Goal: Use online tool/utility: Utilize a website feature to perform a specific function

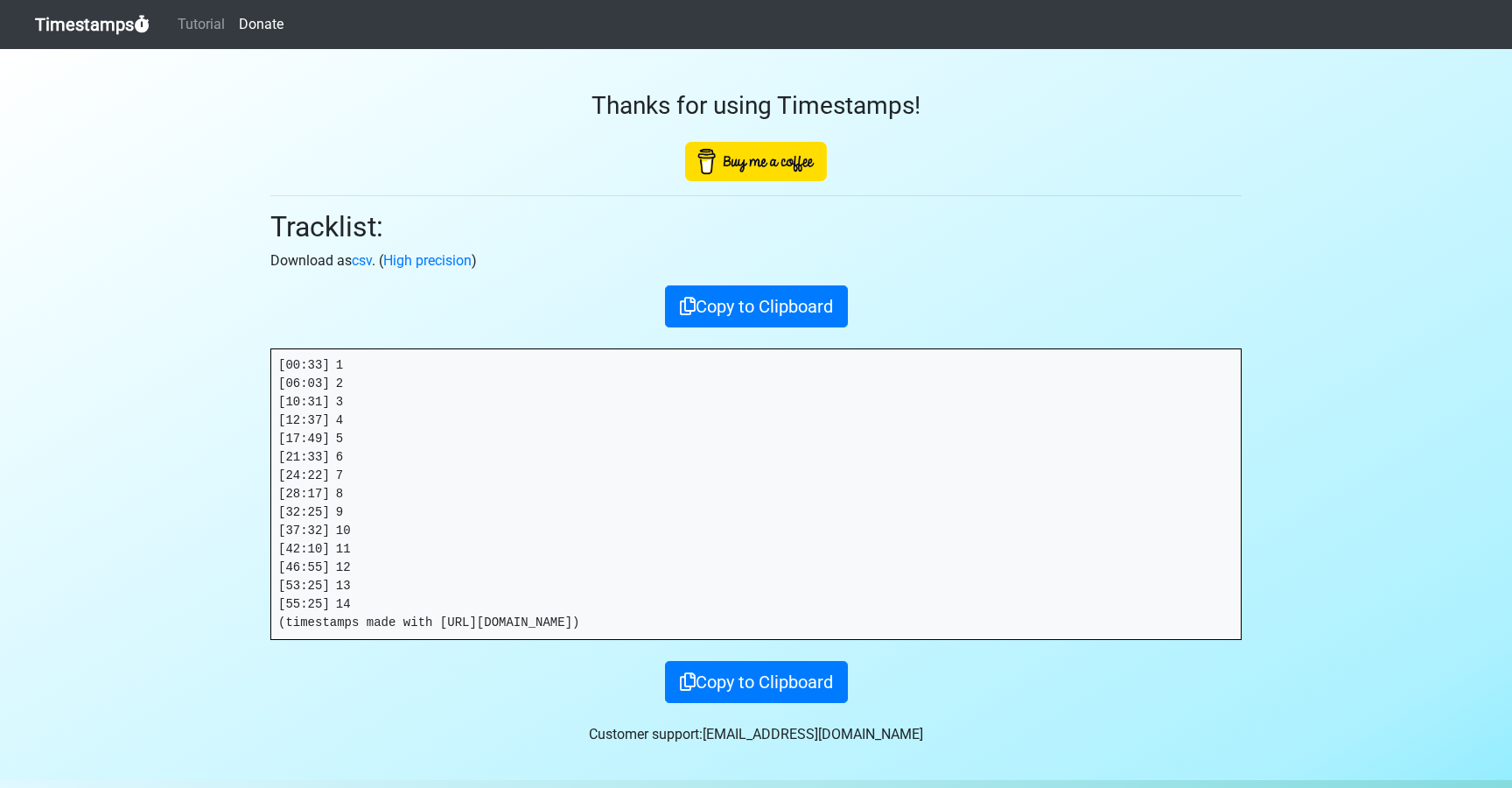
click at [70, 26] on link "Timestamps" at bounding box center [92, 24] width 115 height 35
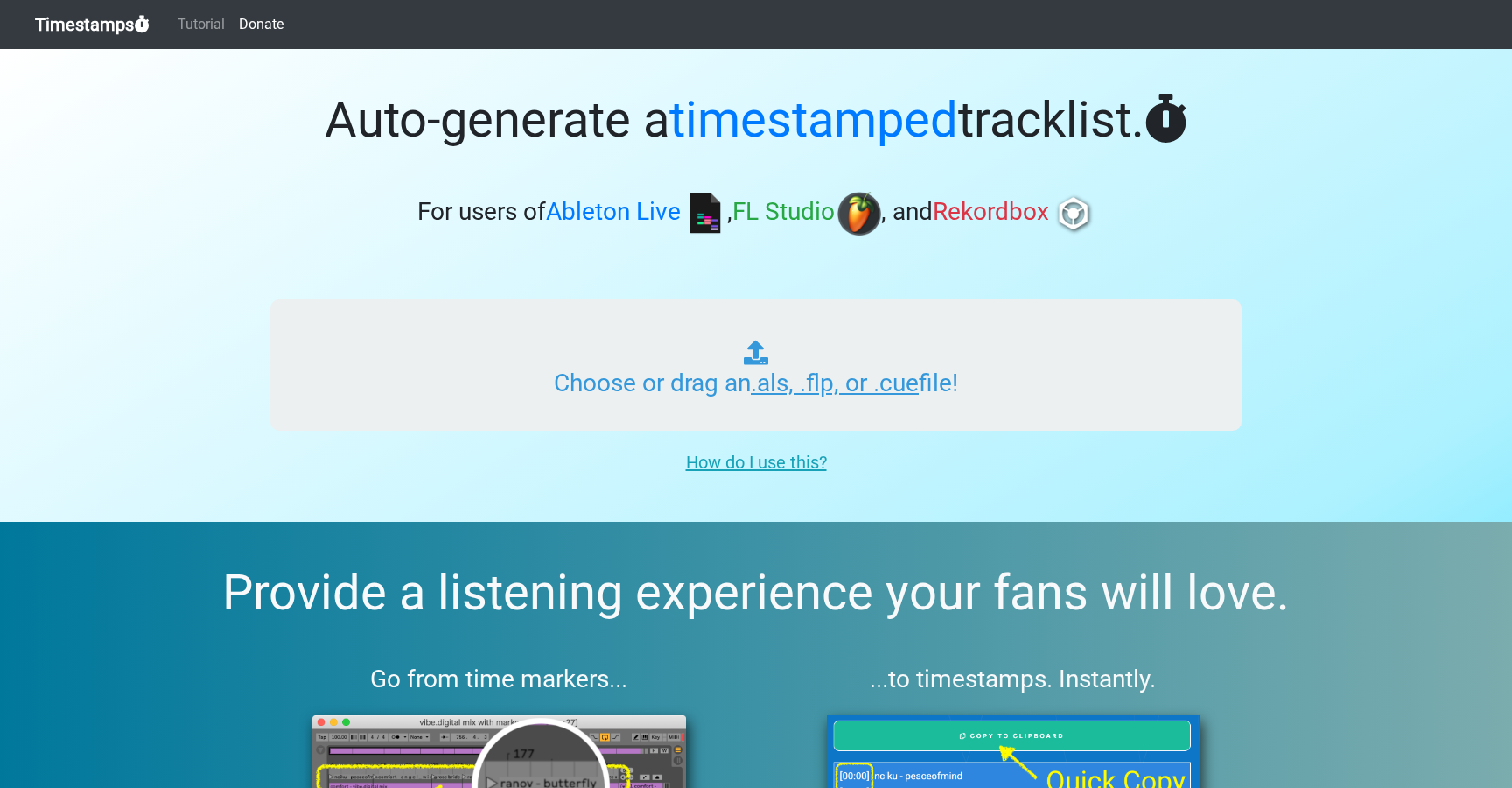
type input "C:\fakepath\ITM_XL_PLAYLIST_057_LUCID__HOUSE_251006.als"
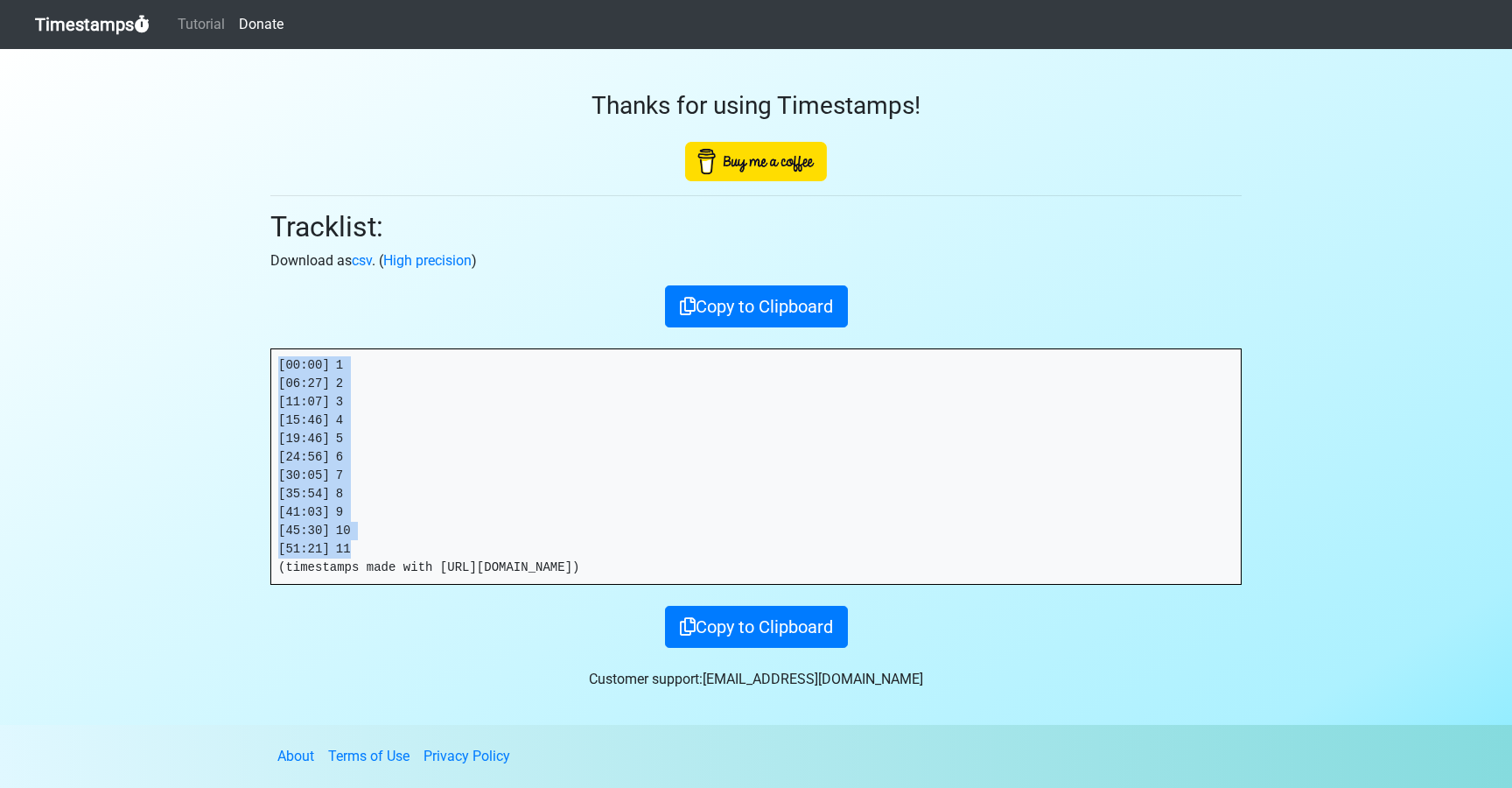
drag, startPoint x: 321, startPoint y: 526, endPoint x: 262, endPoint y: 365, distance: 171.5
click at [262, 365] on div "Thanks for using Timestamps! Tracklist: Download as csv . ( High precision ) Co…" at bounding box center [756, 348] width 998 height 599
copy pre "[00:00] 1 [06:27] 2 [11:07] 3 [15:46] 4 [19:46] 5 [24:56] 6 [30:05] 7 [35:54] 8…"
click at [120, 28] on link "Timestamps" at bounding box center [92, 24] width 115 height 35
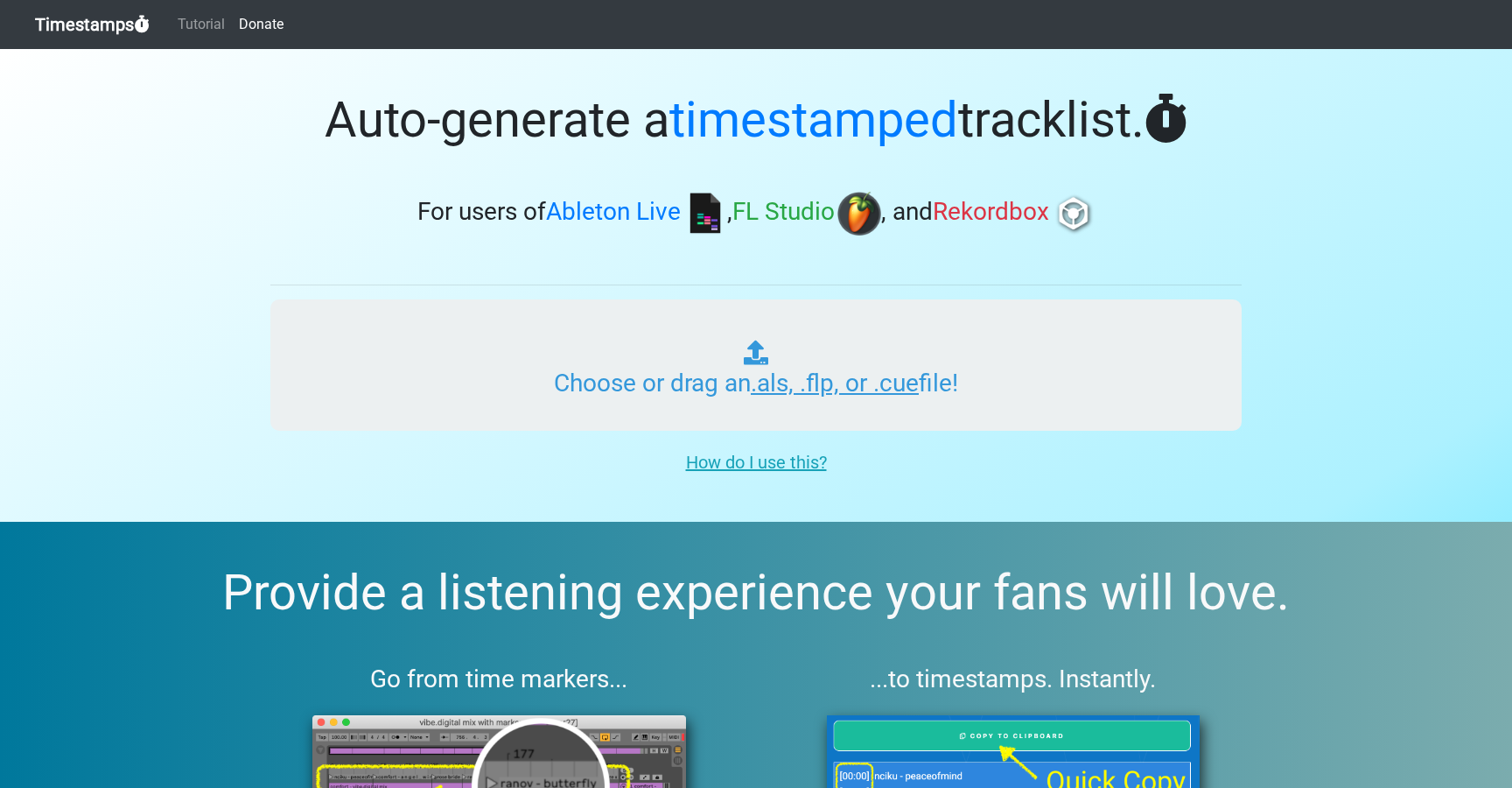
type input "C:\fakepath\ITM_XL_PLAYLIST_058_ANALOG__IBIZA_CLASSICS_251006.als"
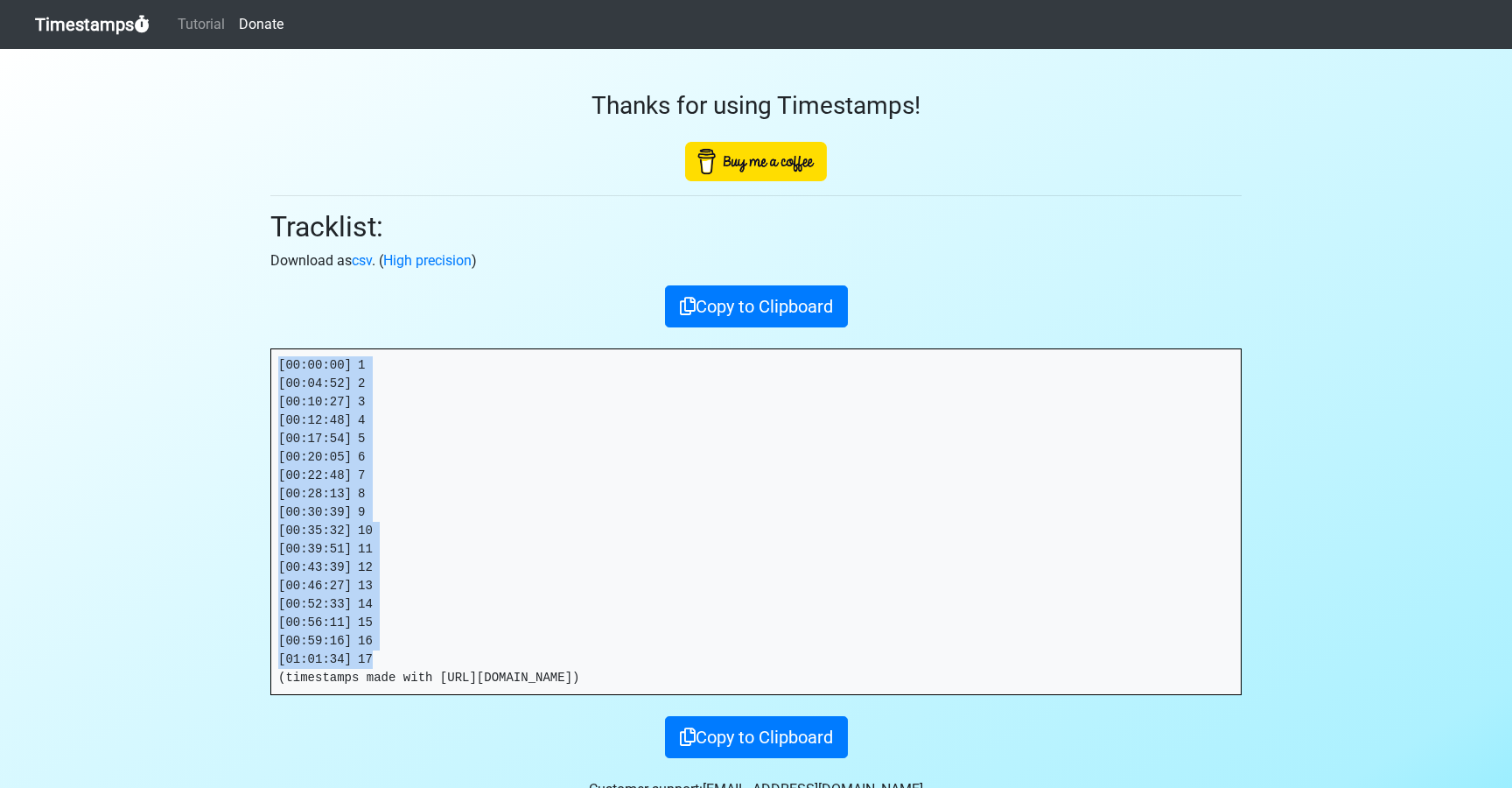
drag, startPoint x: 392, startPoint y: 663, endPoint x: 264, endPoint y: 368, distance: 321.6
click at [264, 368] on div "Thanks for using Timestamps! Tracklist: Download as csv . ( High precision ) Co…" at bounding box center [756, 403] width 998 height 709
copy pre "[00:00:00] 1 [00:04:52] 2 [00:10:27] 3 [00:12:48] 4 [00:17:54] 5 [00:20:05] 6 […"
